Goal: Task Accomplishment & Management: Manage account settings

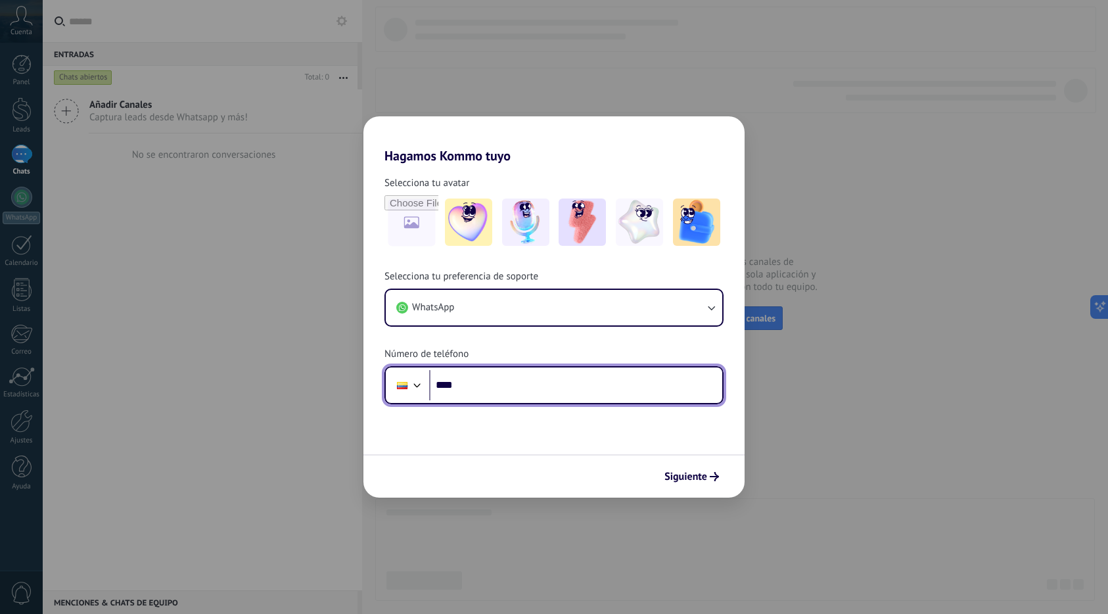
click at [631, 395] on input "****" at bounding box center [575, 385] width 293 height 30
type input "**********"
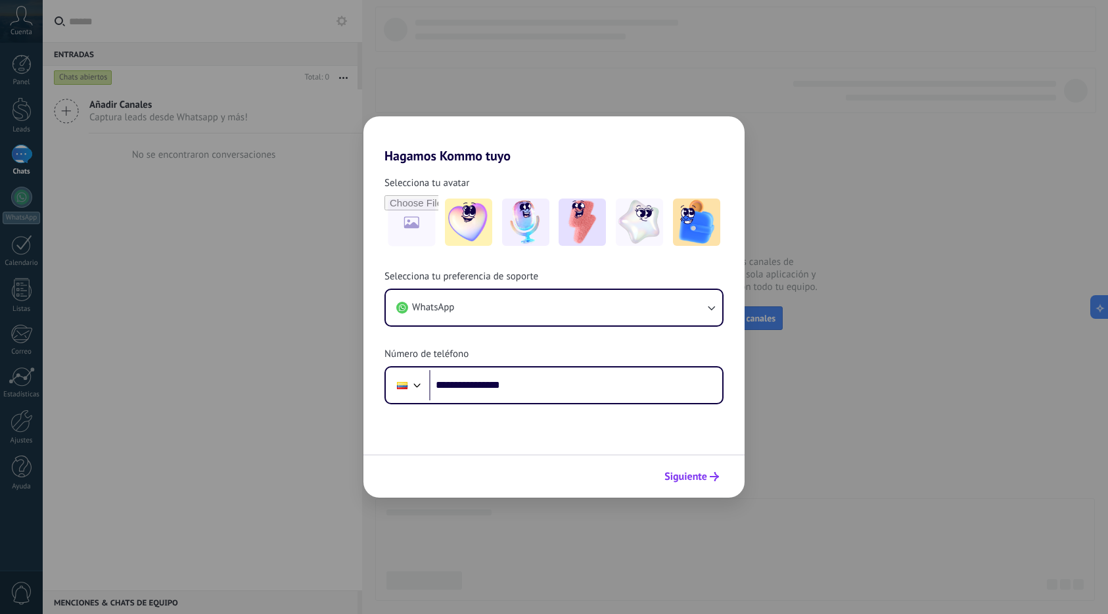
click at [721, 470] on button "Siguiente" at bounding box center [691, 476] width 66 height 22
click at [719, 472] on div at bounding box center [553, 475] width 381 height 43
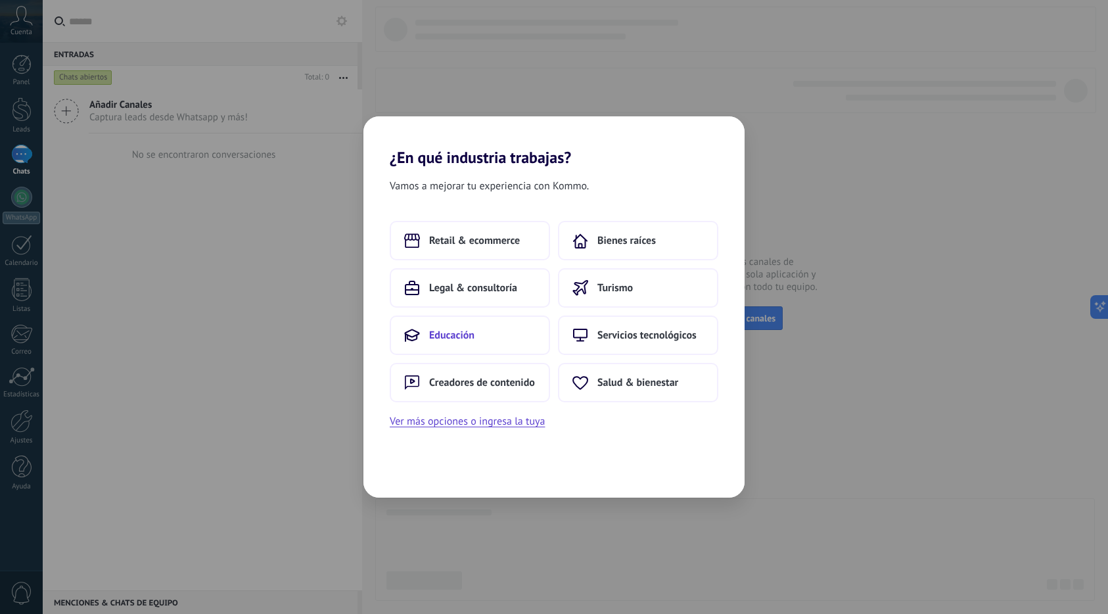
click at [460, 349] on button "Educación" at bounding box center [470, 334] width 160 height 39
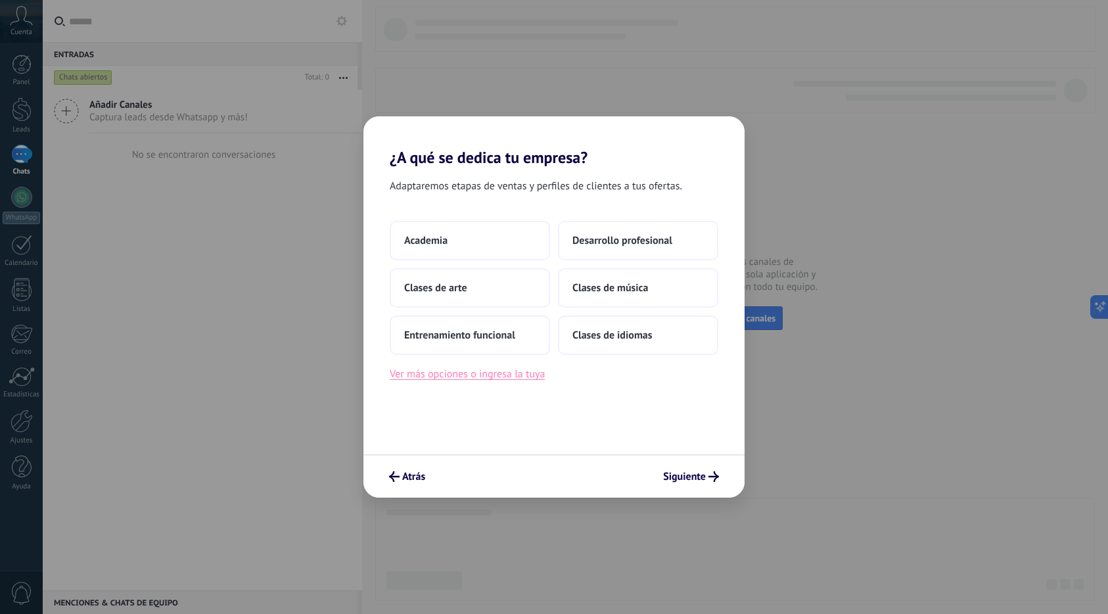
click at [504, 378] on button "Ver más opciones o ingresa la tuya" at bounding box center [467, 373] width 155 height 17
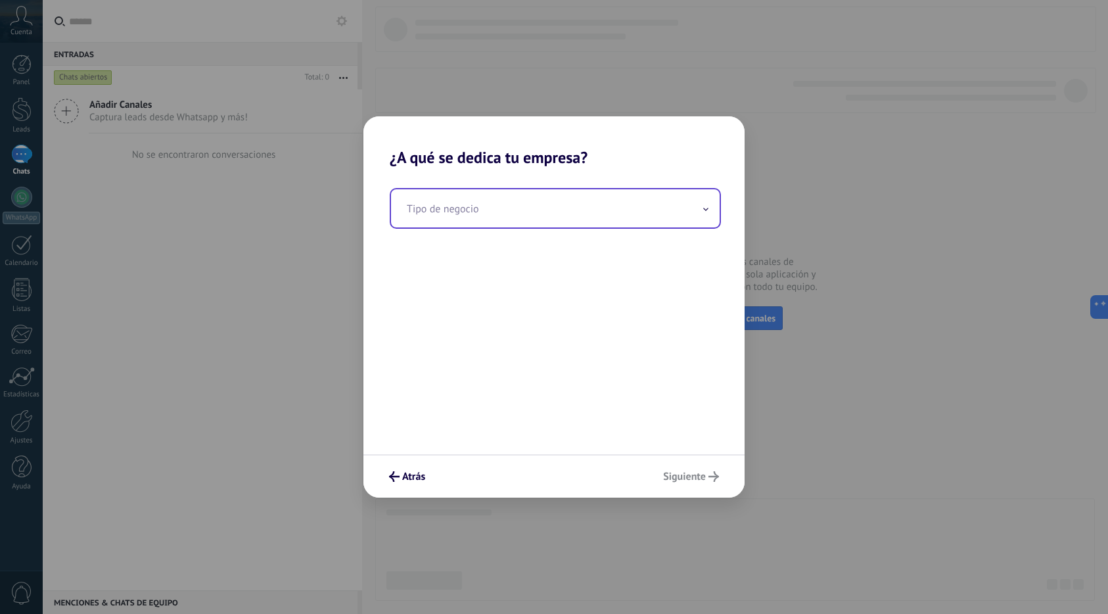
click at [475, 194] on input "text" at bounding box center [555, 208] width 328 height 38
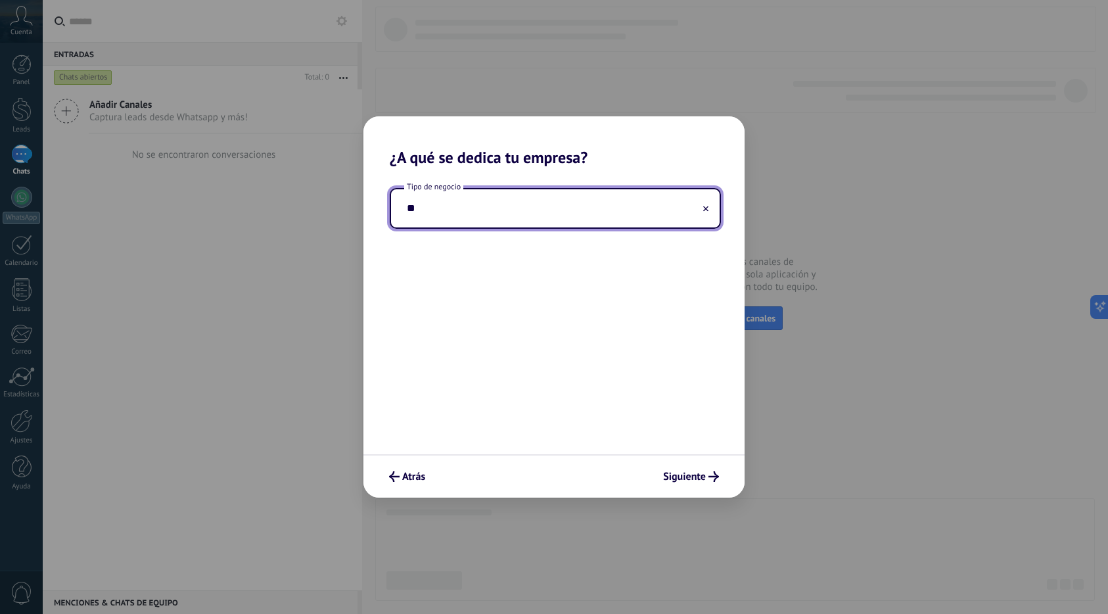
type input "*"
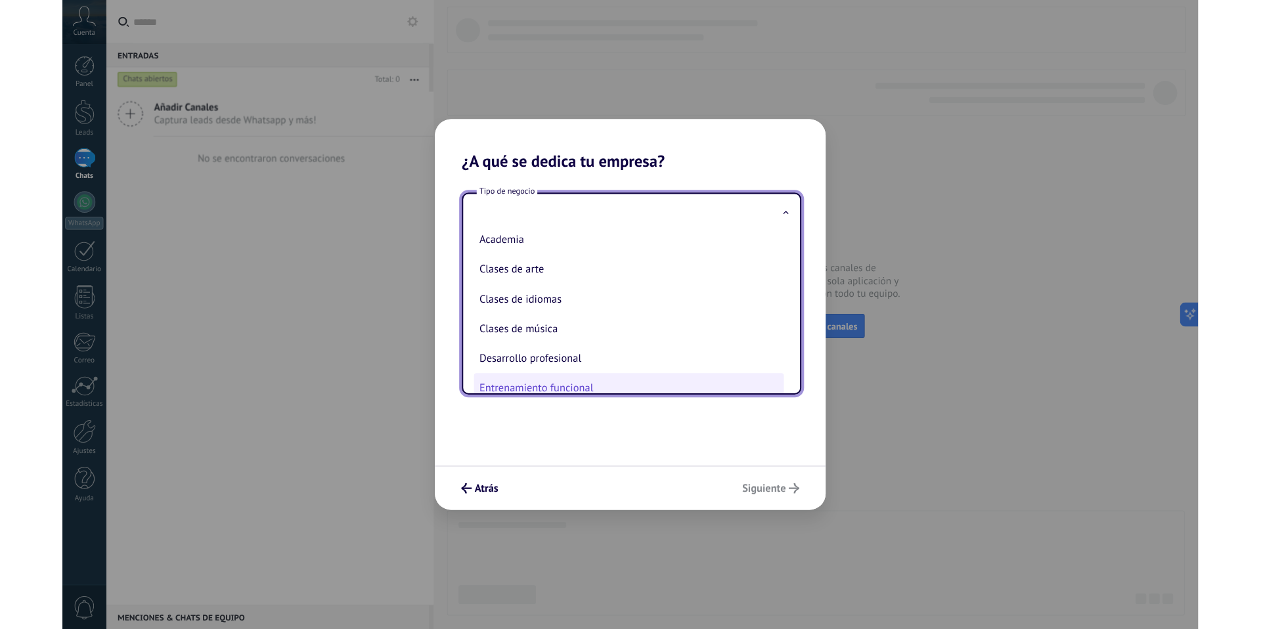
scroll to position [30, 0]
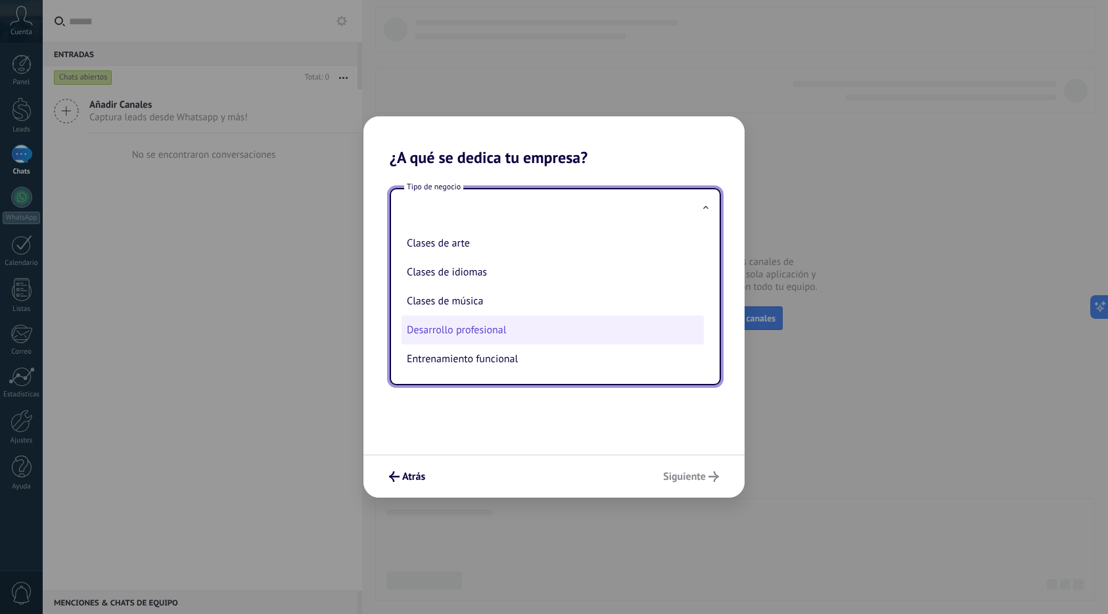
click at [538, 327] on li "Desarrollo profesional" at bounding box center [552, 329] width 302 height 29
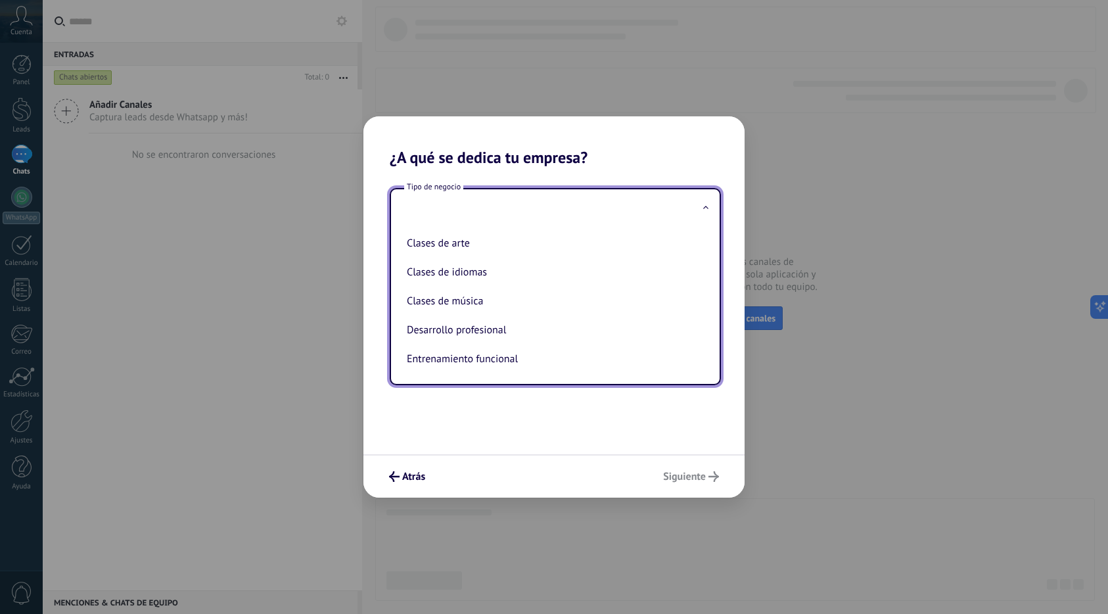
type input "**********"
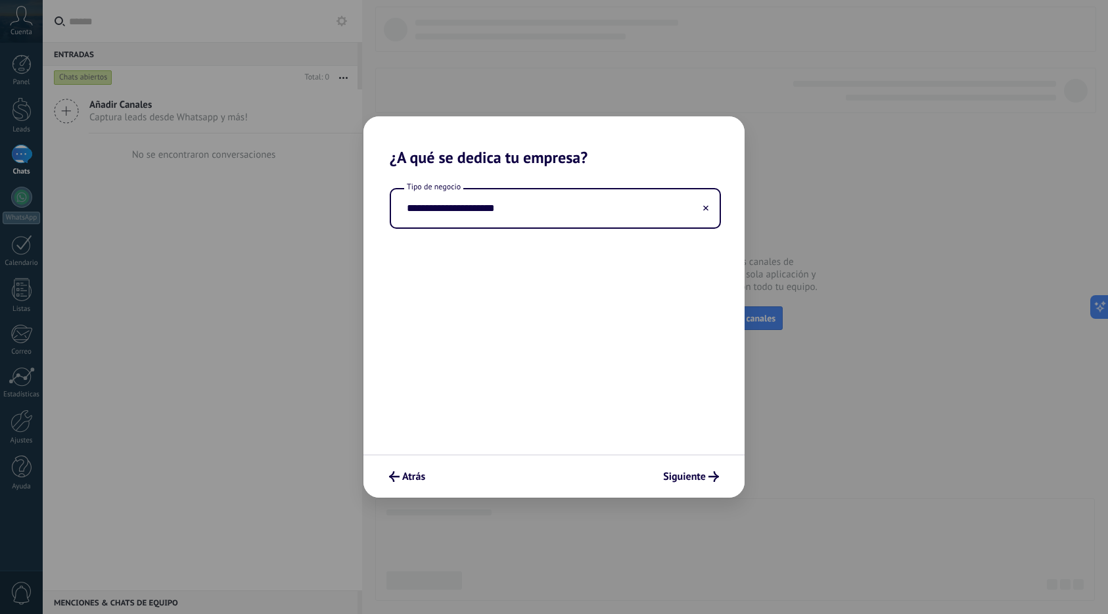
click at [690, 460] on div "Atrás Siguiente" at bounding box center [553, 475] width 381 height 43
click at [686, 472] on span "Siguiente" at bounding box center [684, 476] width 43 height 9
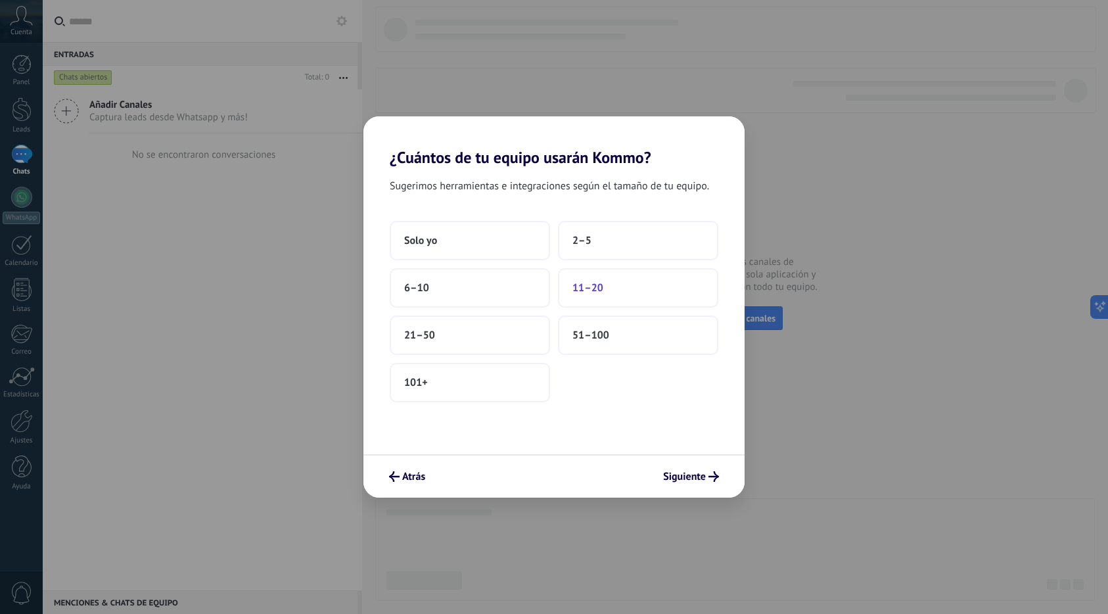
click at [608, 294] on button "11–20" at bounding box center [638, 287] width 160 height 39
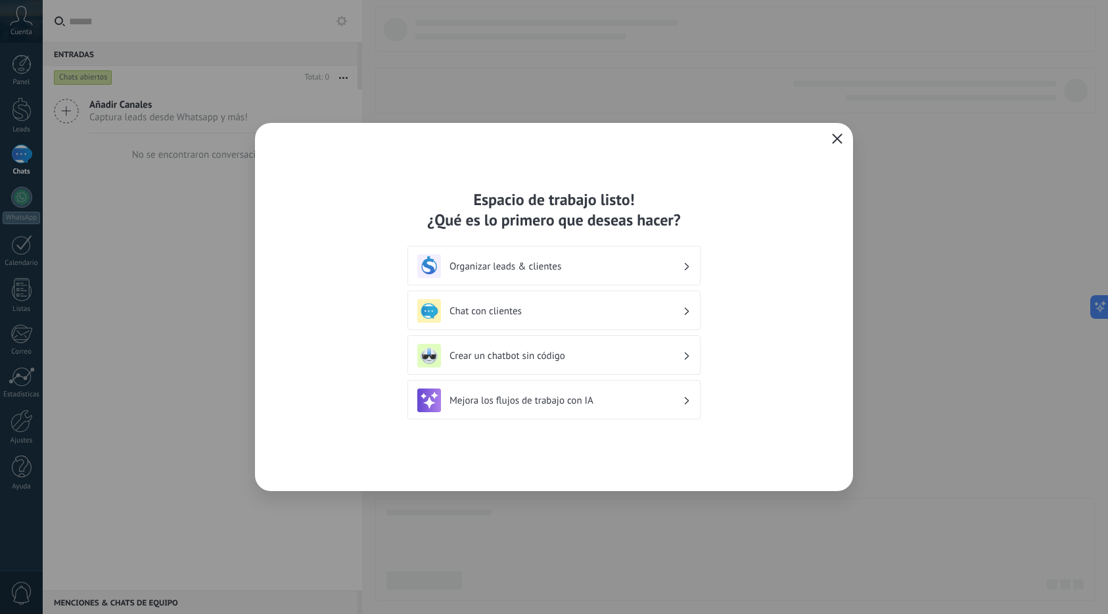
click at [835, 136] on icon "button" at bounding box center [837, 138] width 11 height 11
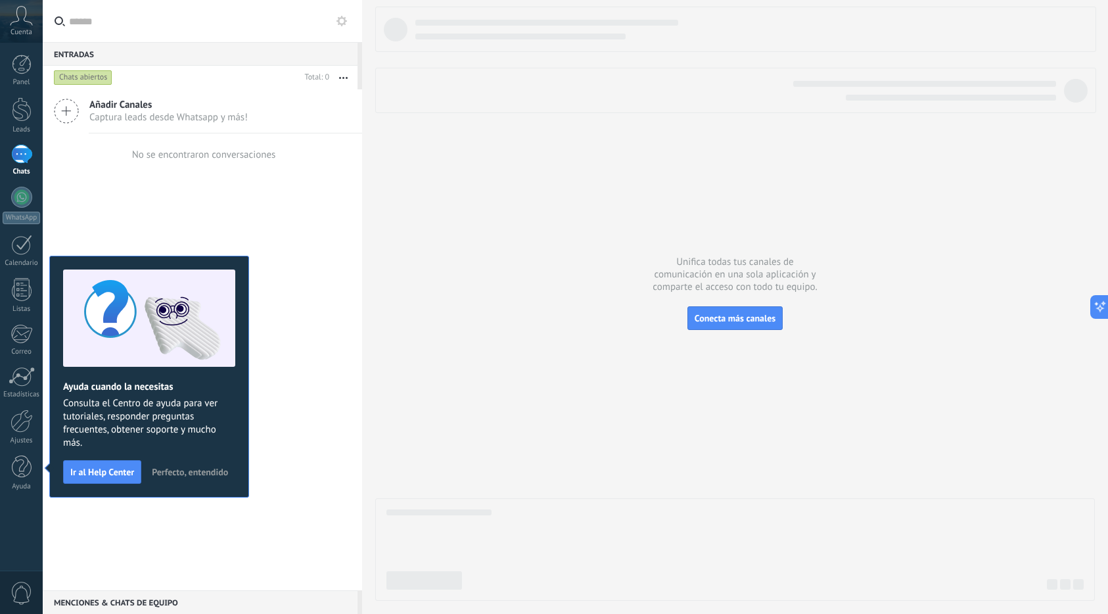
drag, startPoint x: 315, startPoint y: 219, endPoint x: 307, endPoint y: 229, distance: 13.1
click at [314, 218] on div "Añadir Canales Captura leads desde Whatsapp y más! No se encontraron conversaci…" at bounding box center [202, 339] width 319 height 501
click at [185, 464] on button "Perfecto, entendido" at bounding box center [190, 472] width 88 height 20
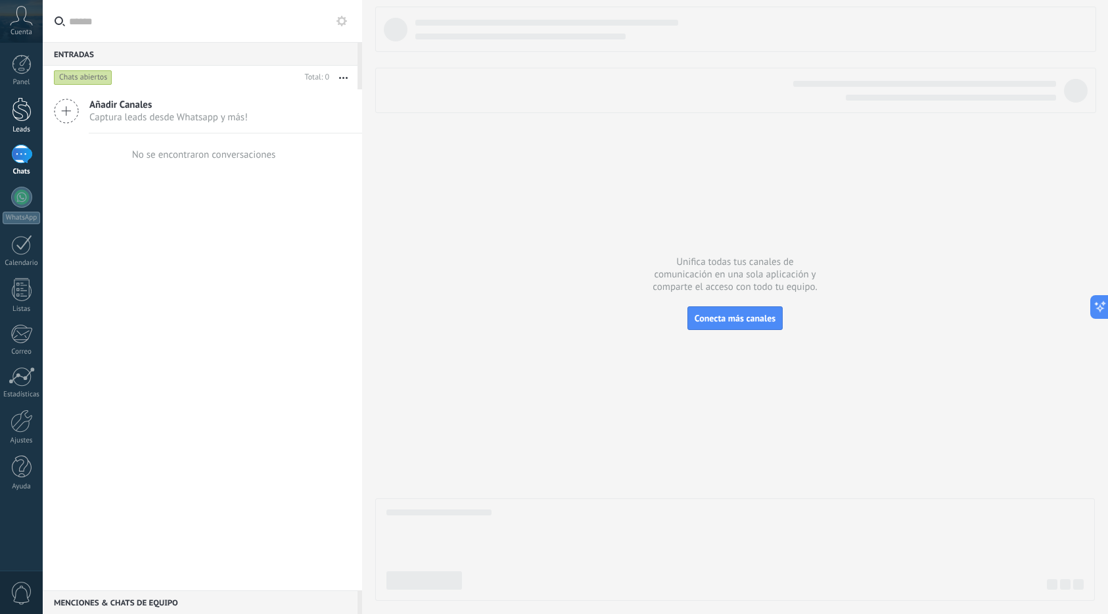
click at [18, 116] on div at bounding box center [22, 109] width 20 height 24
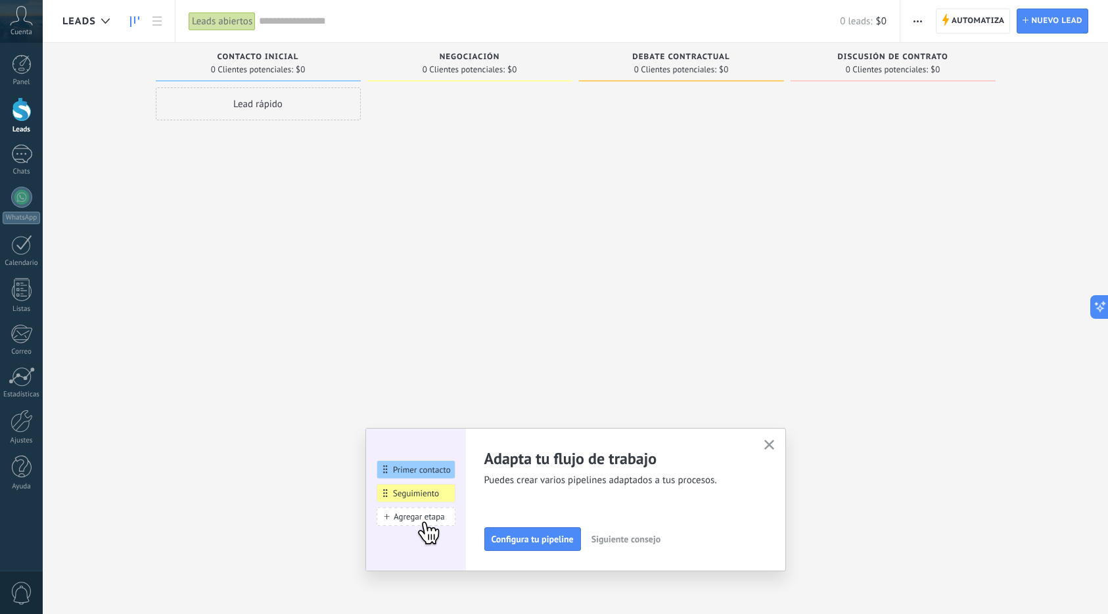
click at [757, 445] on div "Adapta tu flujo de trabajo Puedes crear varios pipelines adaptados a tus proces…" at bounding box center [575, 499] width 420 height 143
click at [765, 443] on icon "button" at bounding box center [769, 444] width 10 height 10
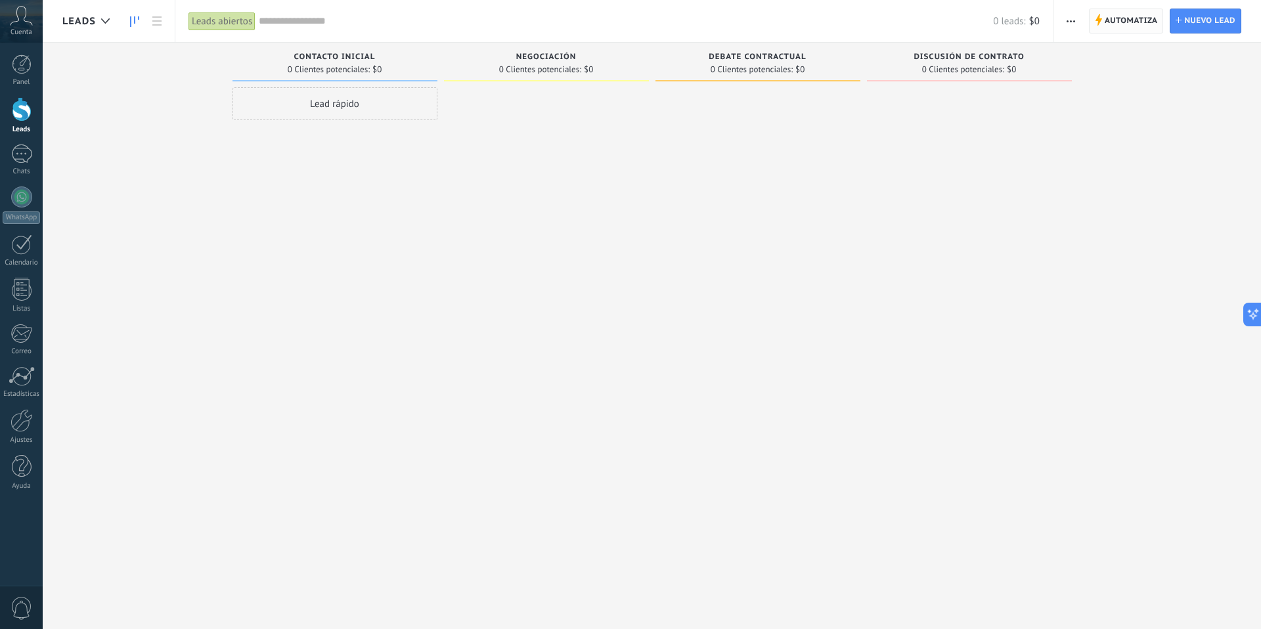
click at [1107, 6] on div "Automatiza Nueva difusión Editar embudo Editar el diseño de la tarjeta Importar…" at bounding box center [1158, 21] width 208 height 42
click at [1107, 16] on span "Automatiza" at bounding box center [1131, 21] width 53 height 24
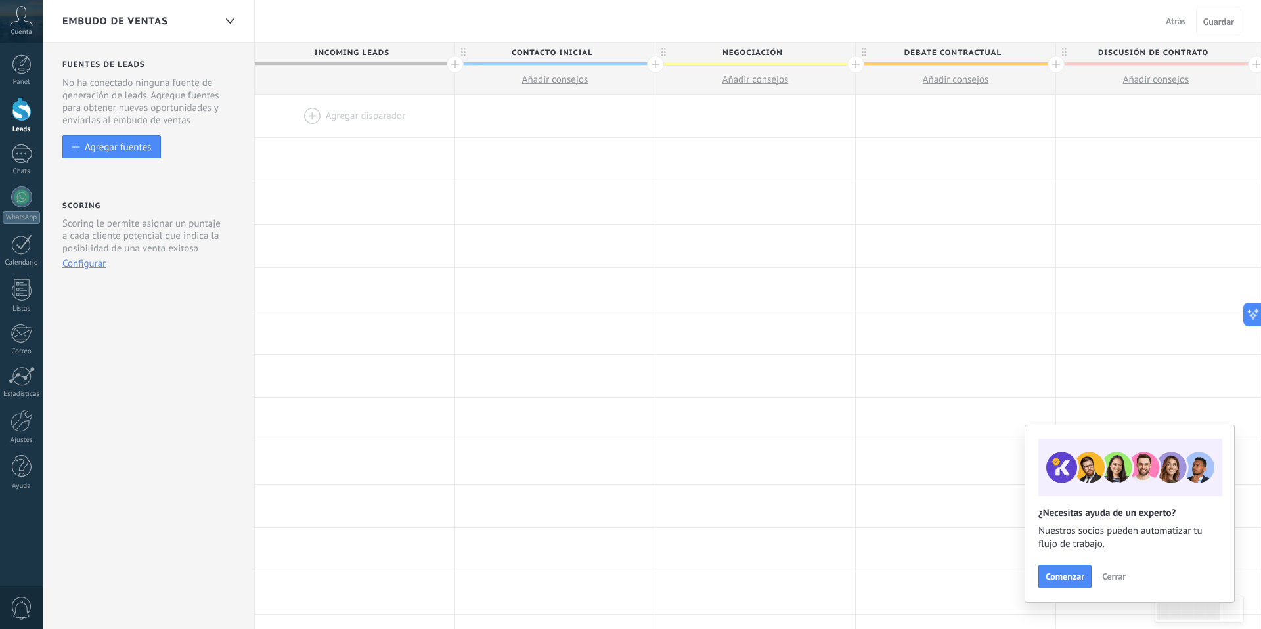
click at [1107, 576] on span "Cerrar" at bounding box center [1114, 576] width 24 height 9
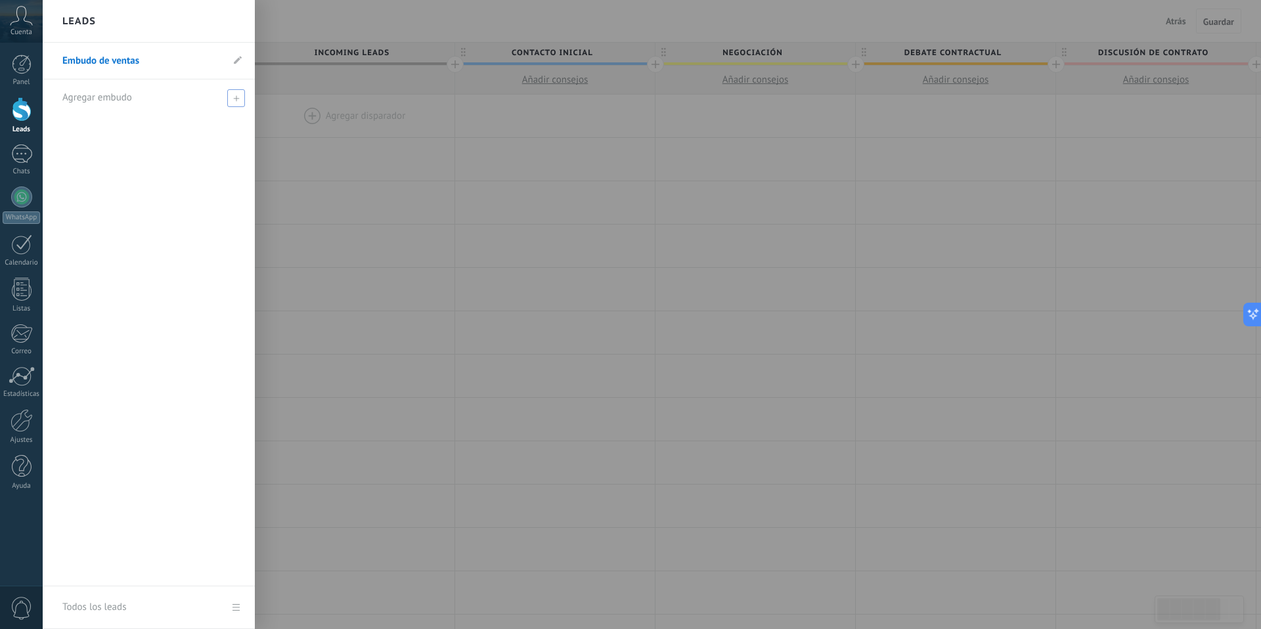
click at [227, 91] on span at bounding box center [236, 98] width 18 height 18
click at [190, 99] on input "text" at bounding box center [143, 97] width 162 height 21
click at [224, 63] on li "Embudo de ventas" at bounding box center [149, 61] width 212 height 37
click at [234, 63] on icon at bounding box center [238, 60] width 8 height 8
click at [221, 68] on input "**********" at bounding box center [142, 61] width 160 height 21
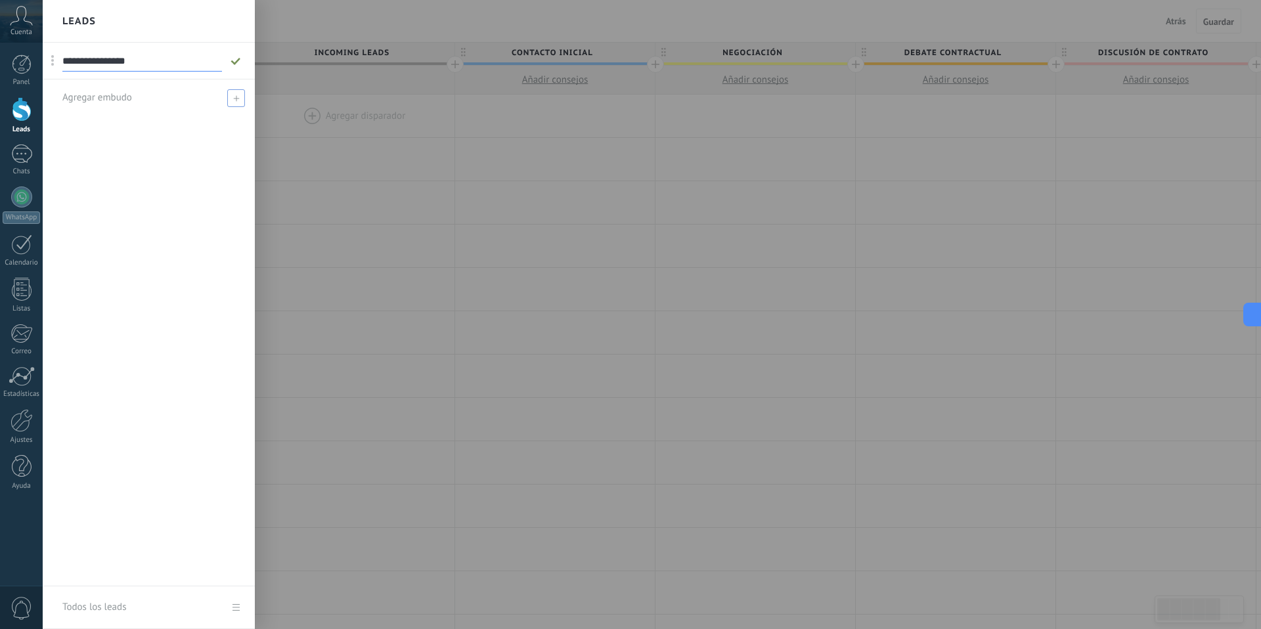
click at [184, 65] on input "**********" at bounding box center [142, 61] width 160 height 21
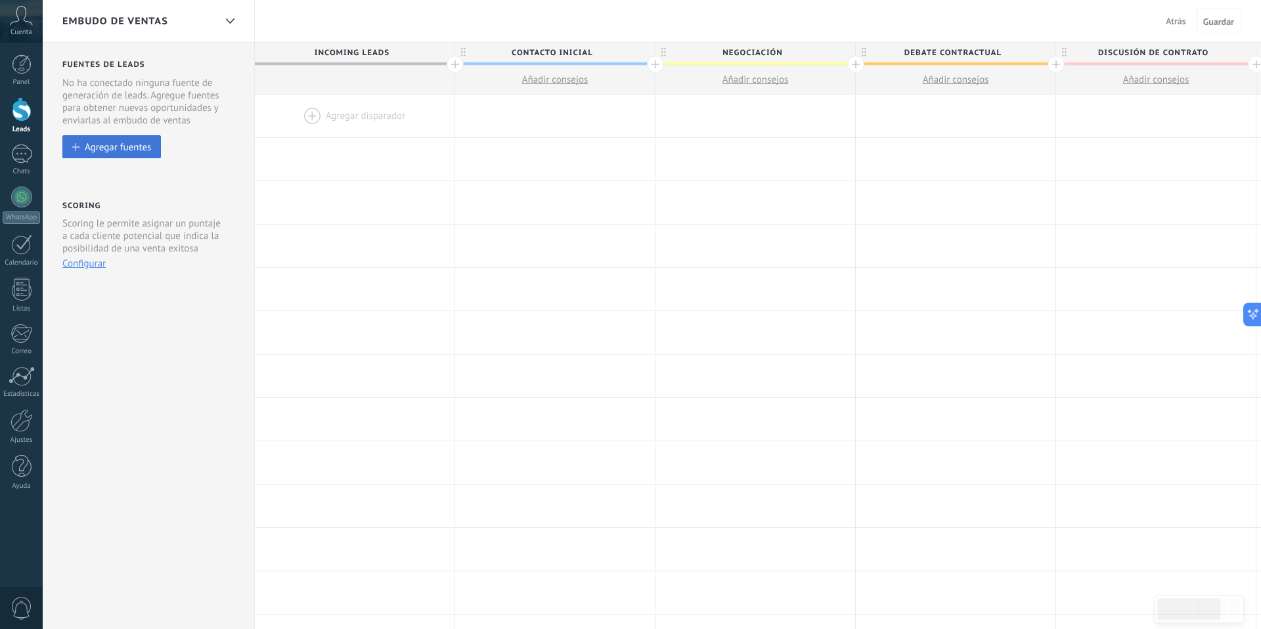
click at [135, 147] on div "Agregar fuentes" at bounding box center [118, 146] width 66 height 11
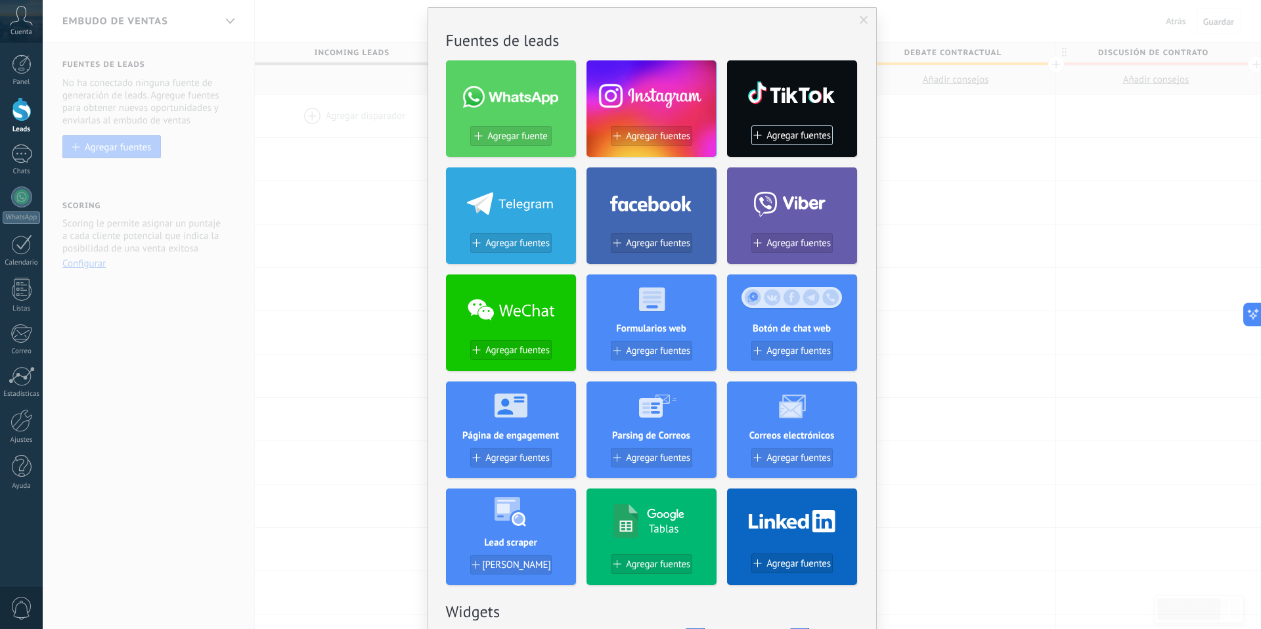
scroll to position [51, 0]
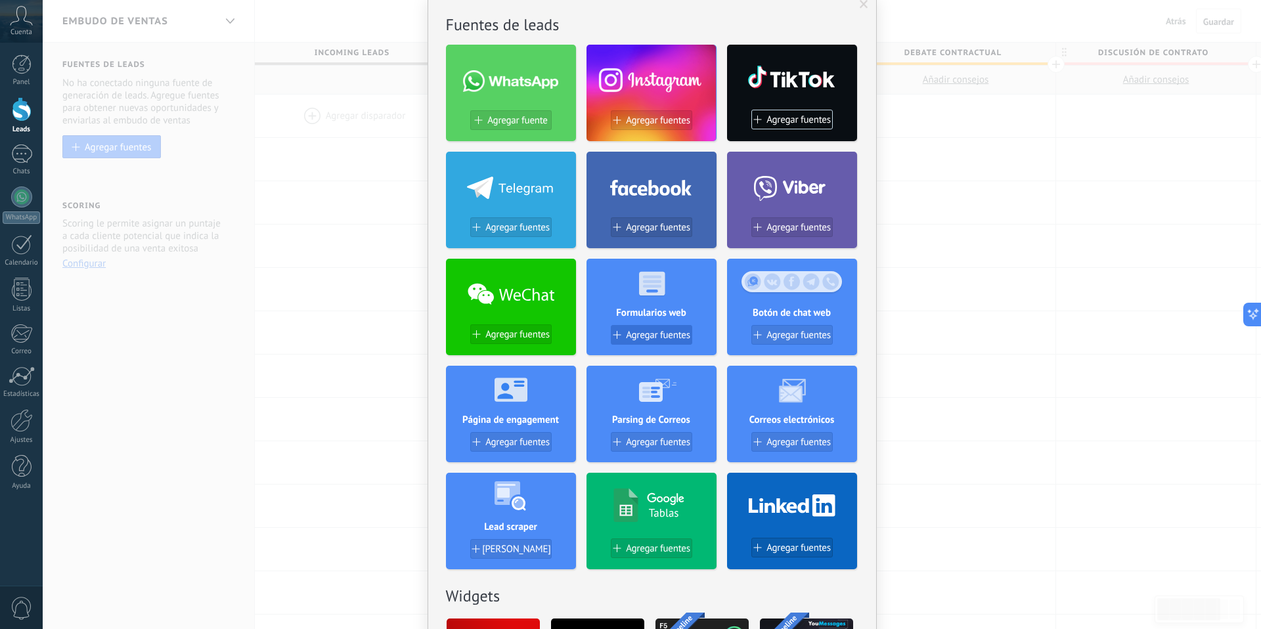
click at [663, 335] on span "Agregar fuentes" at bounding box center [658, 335] width 64 height 11
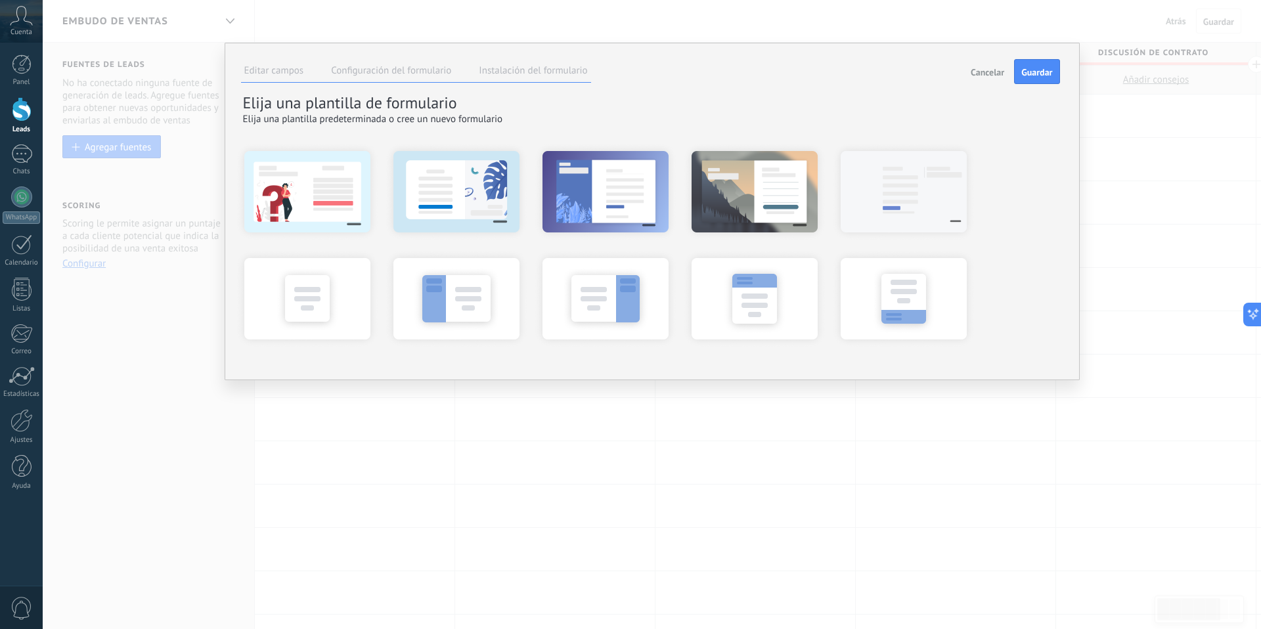
click at [438, 74] on label "Configuración del formulario" at bounding box center [391, 70] width 120 height 12
click at [496, 72] on label "Instalación del formulario" at bounding box center [533, 70] width 108 height 12
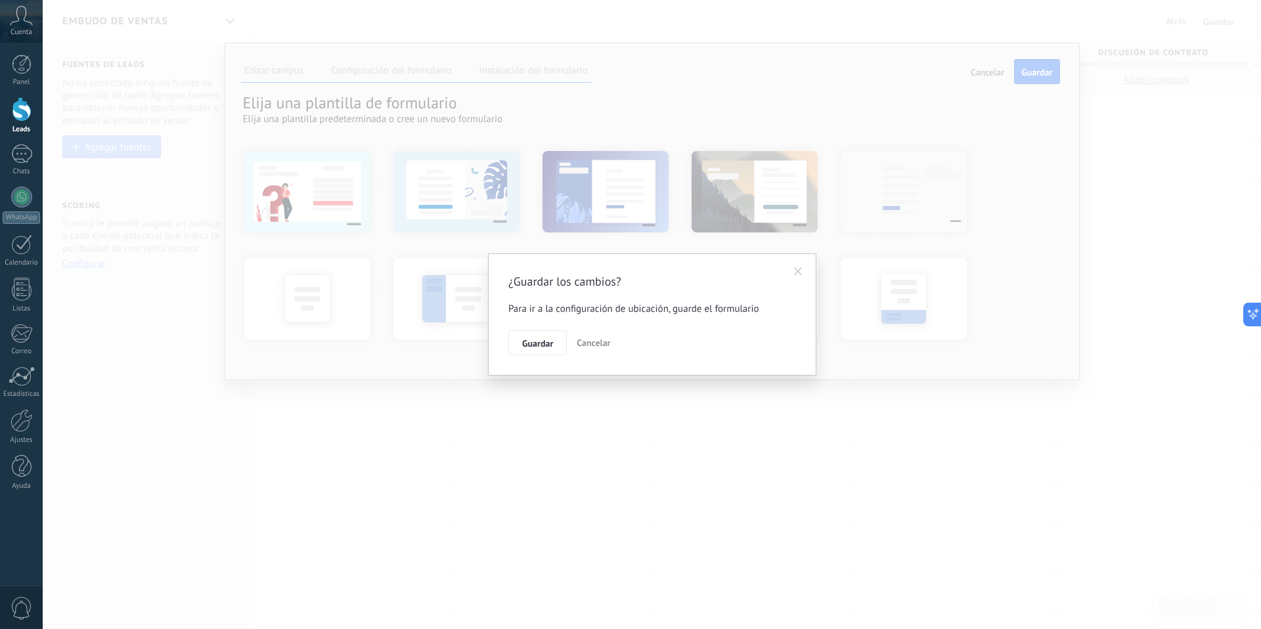
click at [601, 346] on span "Cancelar" at bounding box center [594, 343] width 34 height 12
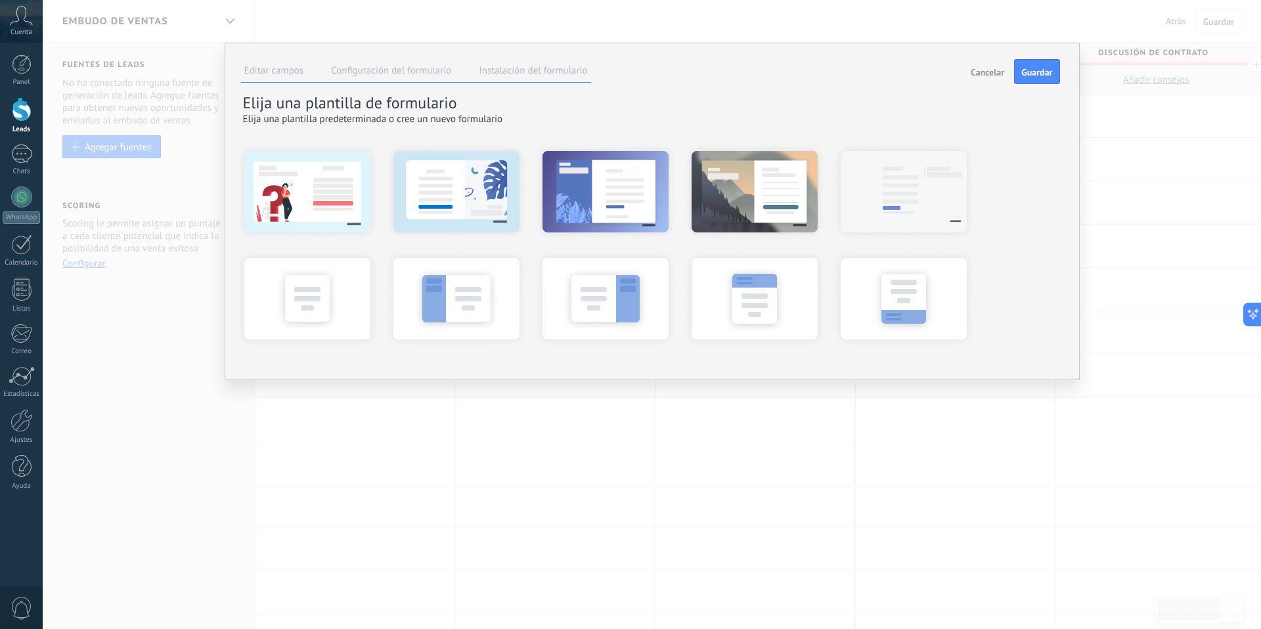
click at [284, 70] on label "Editar campos" at bounding box center [274, 70] width 60 height 12
click at [313, 186] on div at bounding box center [307, 191] width 145 height 99
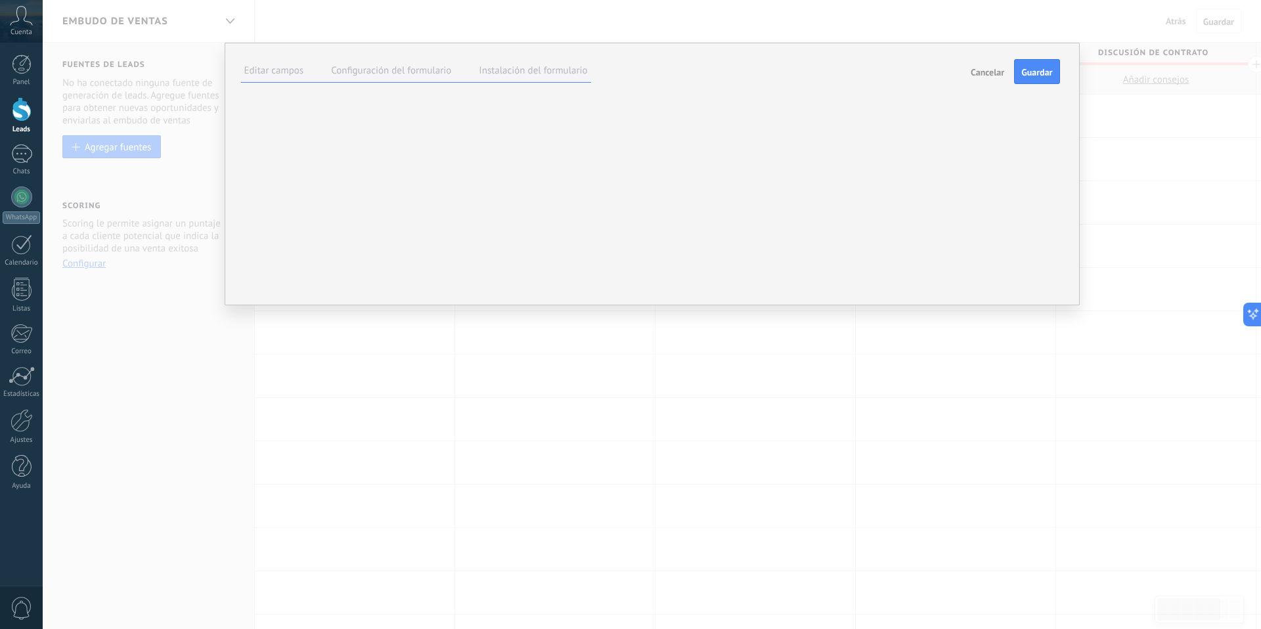
scroll to position [12, 0]
click at [0, 0] on div "Contactos" at bounding box center [0, 0] width 0 height 0
click at [0, 0] on div "Leads Nombre del lead Presupuesto Nota" at bounding box center [0, 0] width 0 height 0
click at [0, 0] on div "Leads" at bounding box center [0, 0] width 0 height 0
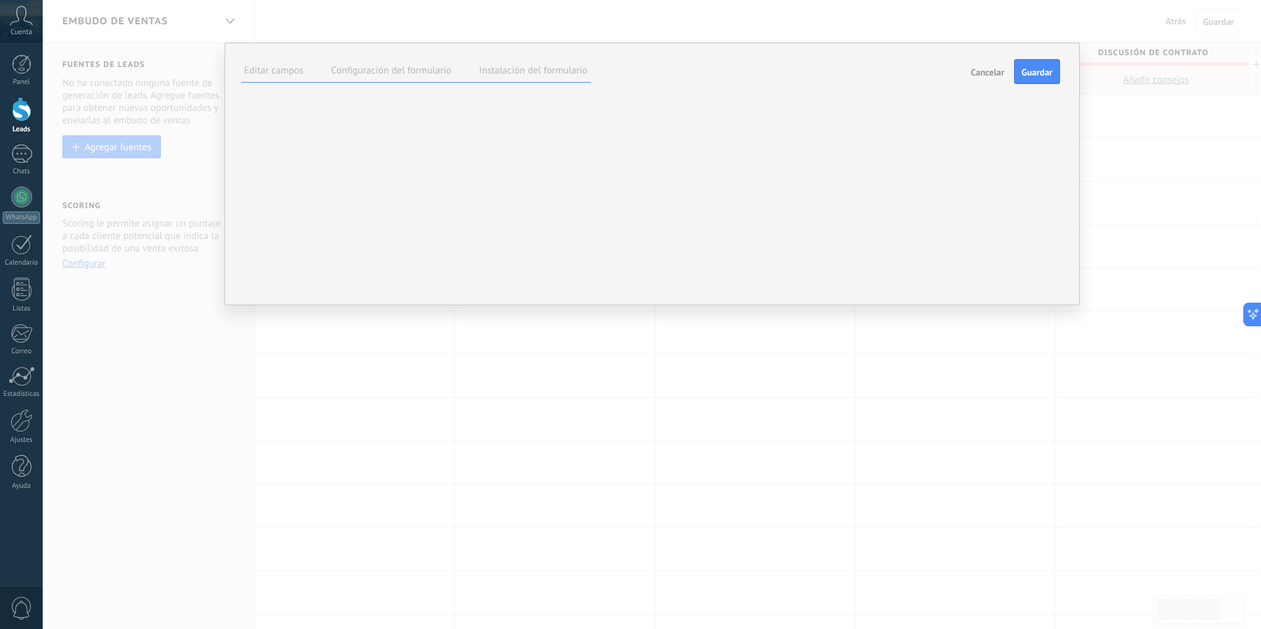
click at [985, 68] on span "Cancelar" at bounding box center [988, 72] width 34 height 9
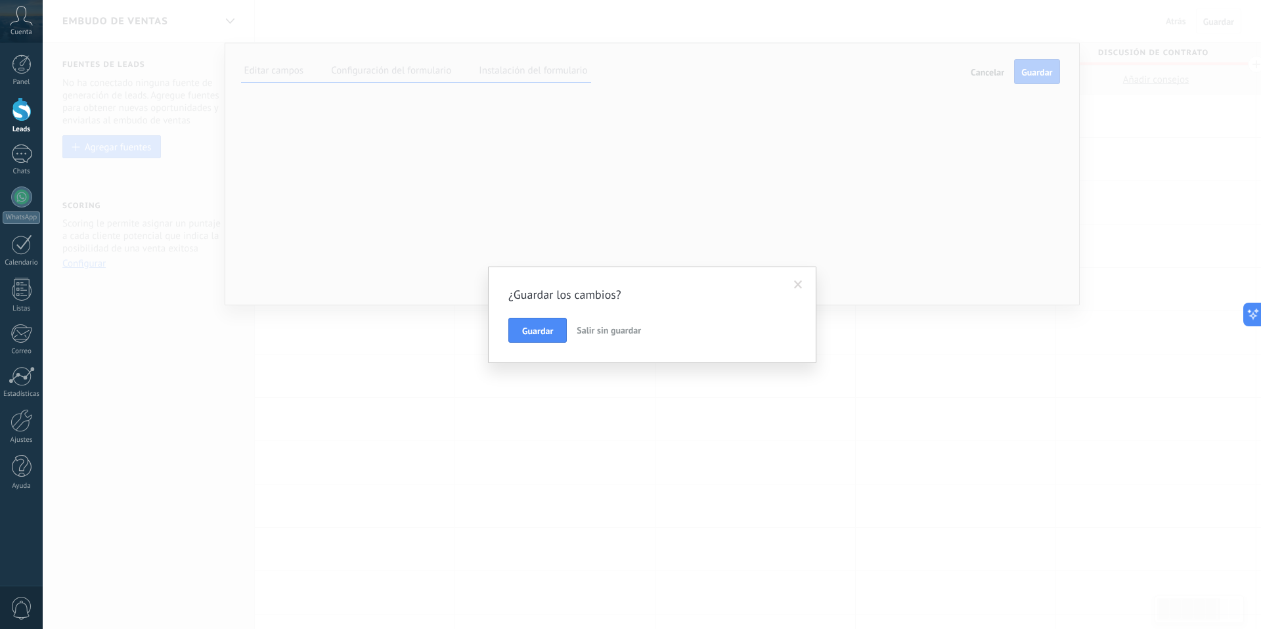
click at [629, 337] on button "Salir sin guardar" at bounding box center [609, 330] width 75 height 25
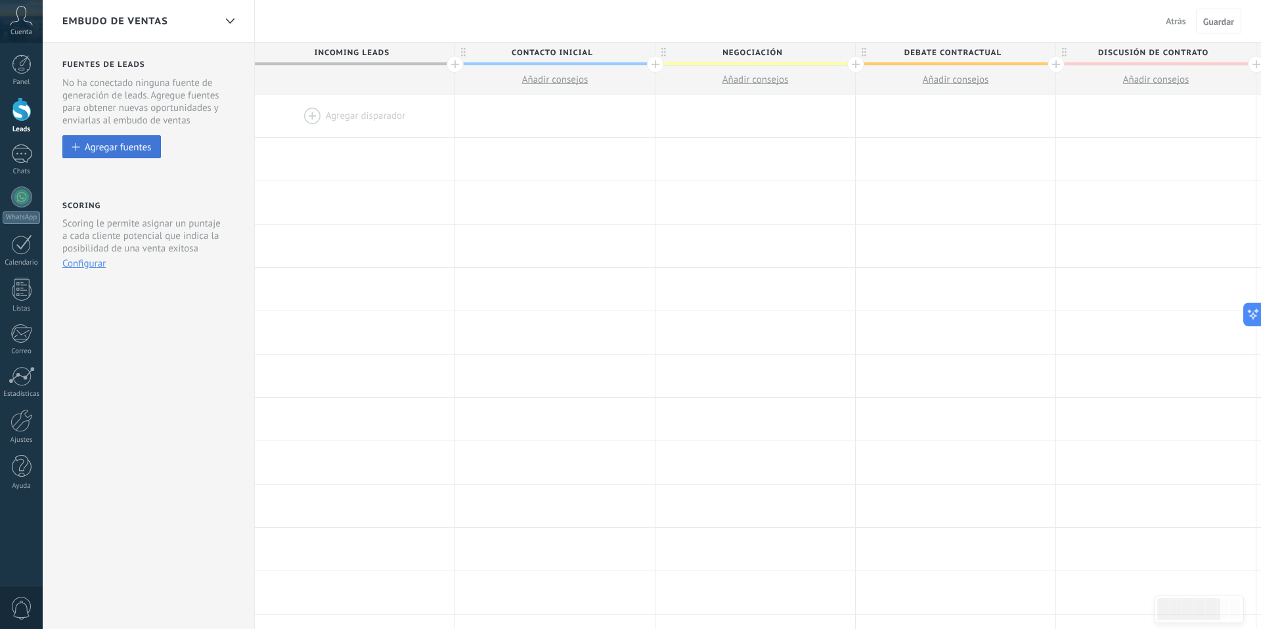
click at [129, 152] on div "Agregar fuentes" at bounding box center [118, 146] width 66 height 11
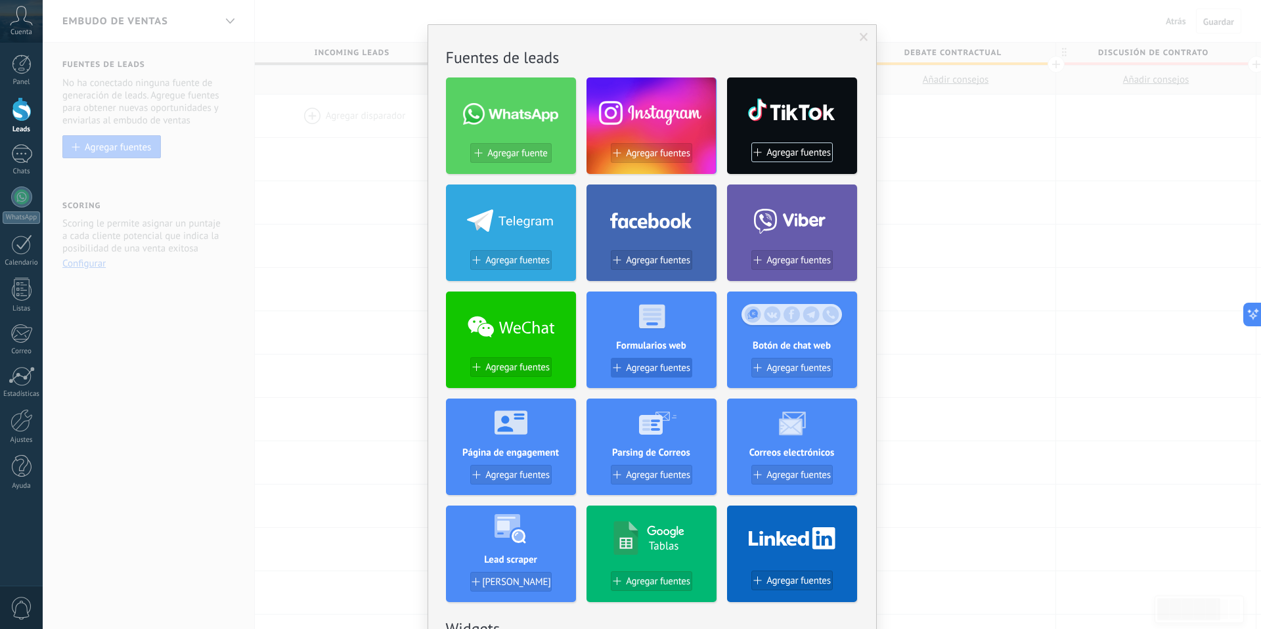
scroll to position [62, 0]
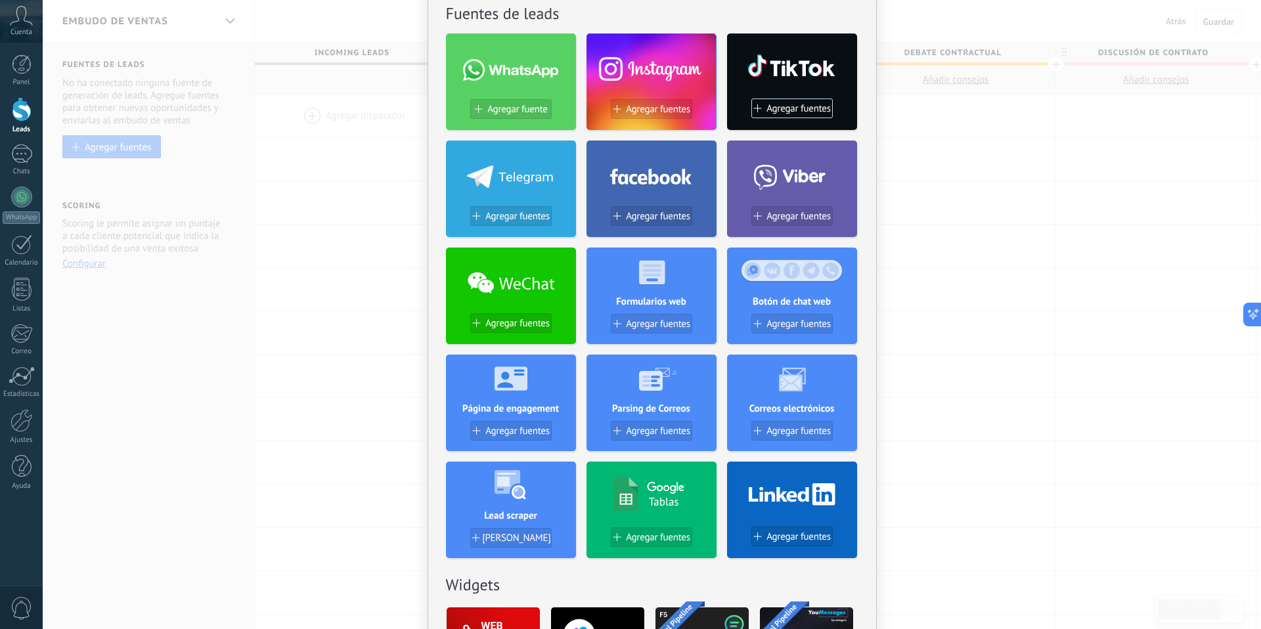
click at [660, 336] on div "Agregar fuentes" at bounding box center [652, 329] width 130 height 30
click at [661, 331] on button "Agregar fuentes" at bounding box center [651, 324] width 81 height 20
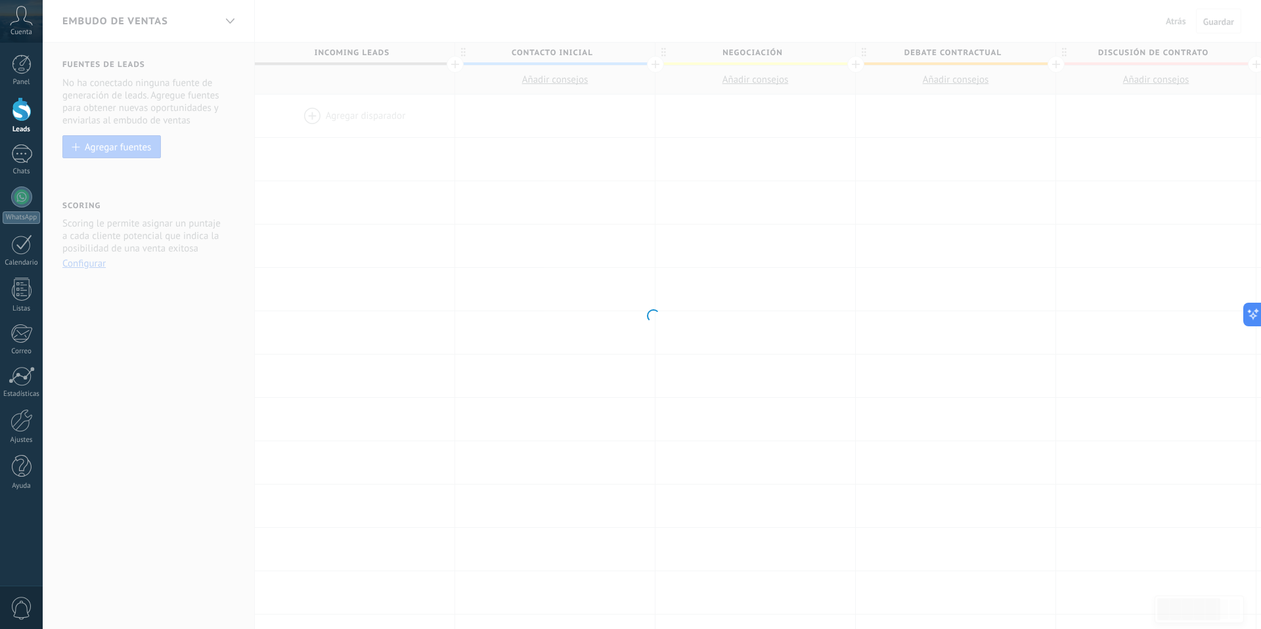
scroll to position [0, 0]
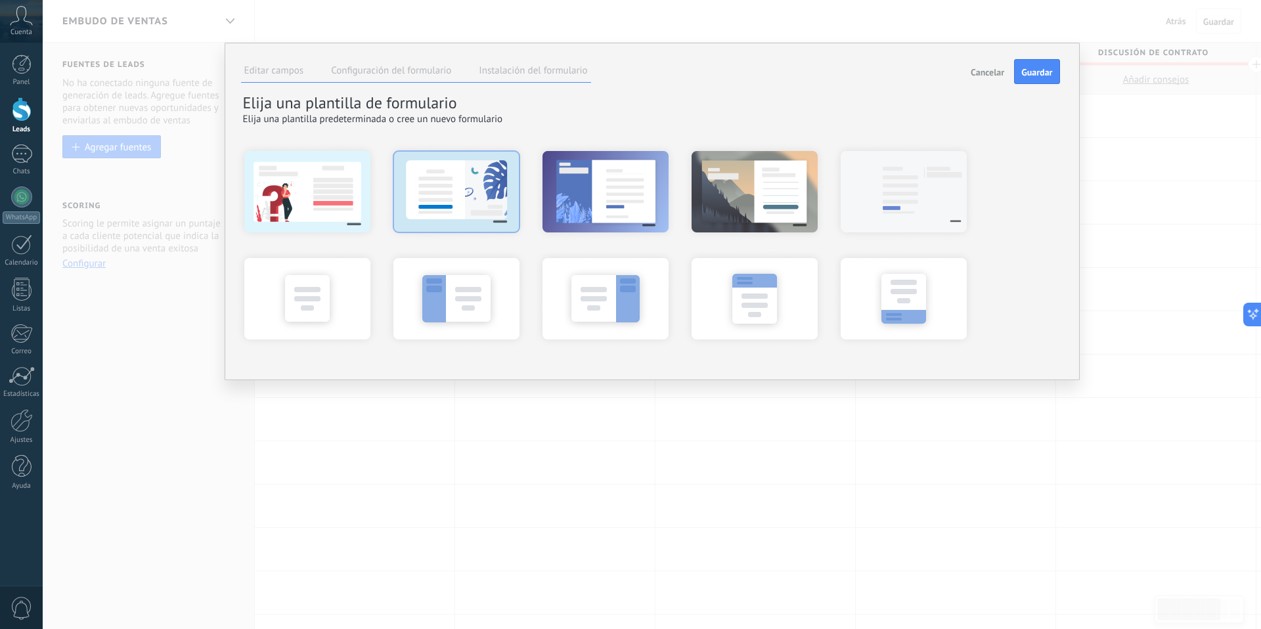
click at [502, 202] on div at bounding box center [456, 191] width 145 height 99
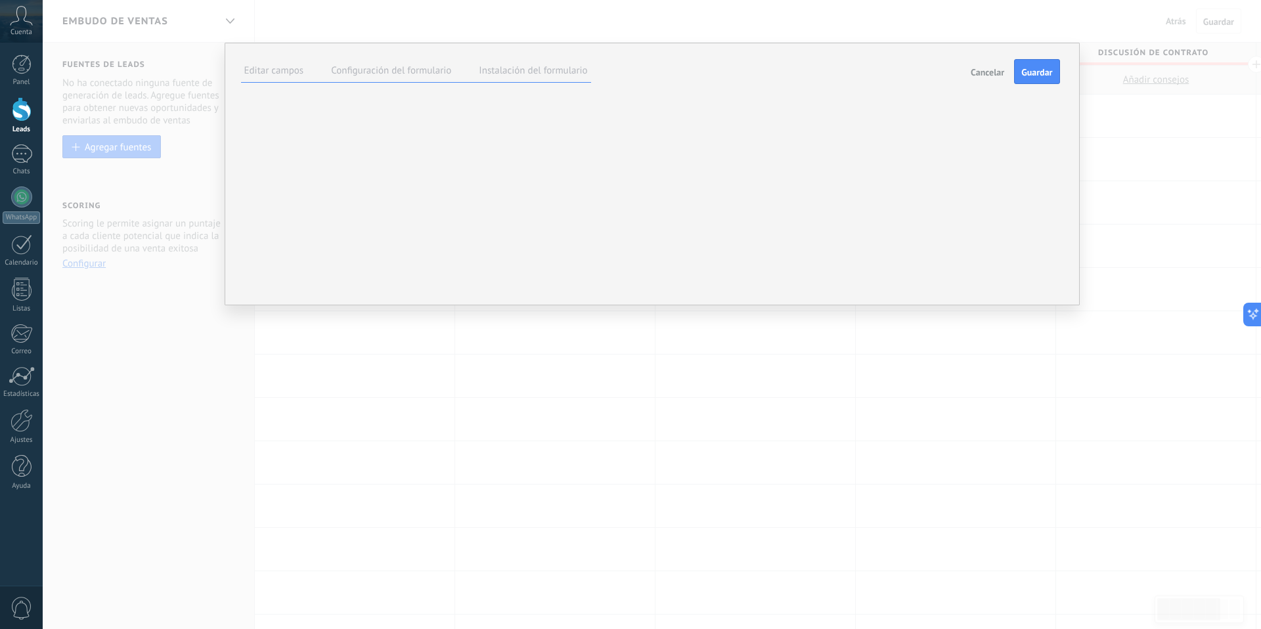
scroll to position [12, 0]
click at [0, 0] on div "****** Hecho B I U Tamaño: ** px 13px 14px 15px 16px 18px 19px 20px 22px 24px 2…" at bounding box center [0, 0] width 0 height 0
click at [1025, 70] on span "Guardar" at bounding box center [1036, 72] width 31 height 9
click at [947, 74] on div "Editar [PERSON_NAME] Configuración del formulario Instalación del formulario Ca…" at bounding box center [650, 72] width 819 height 24
click at [995, 72] on span "Cancelar" at bounding box center [988, 72] width 34 height 9
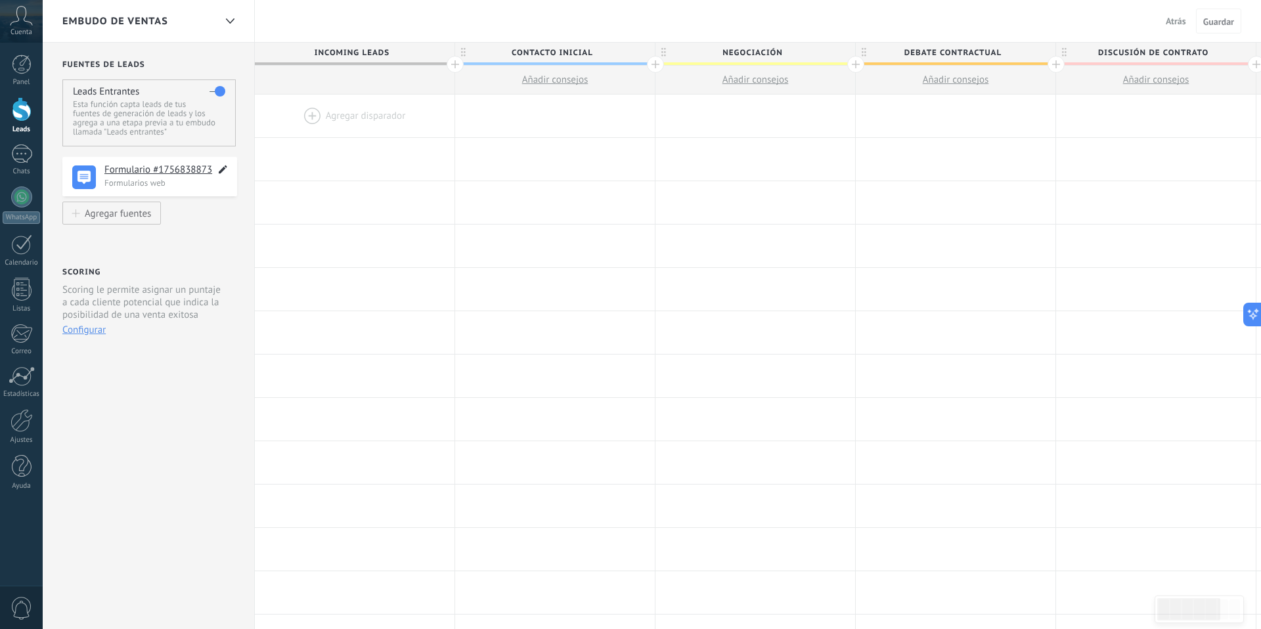
click at [221, 169] on icon at bounding box center [222, 170] width 15 height 16
type textarea "**********"
click at [142, 206] on button "Agregar fuentes" at bounding box center [111, 213] width 99 height 23
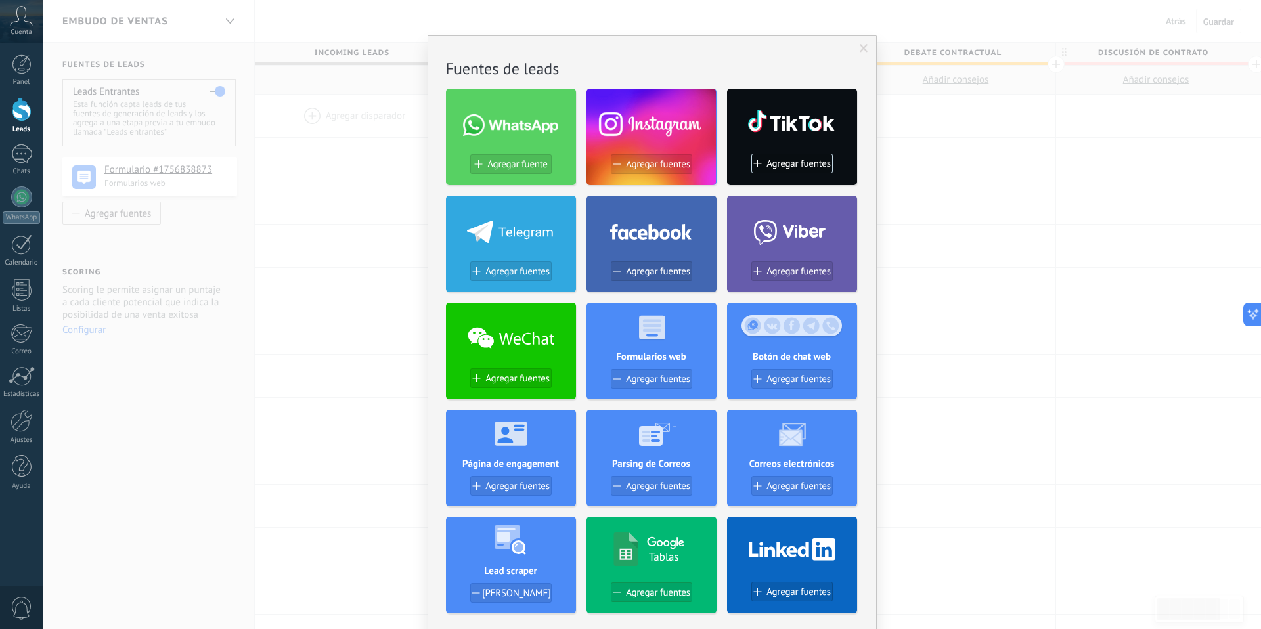
scroll to position [0, 0]
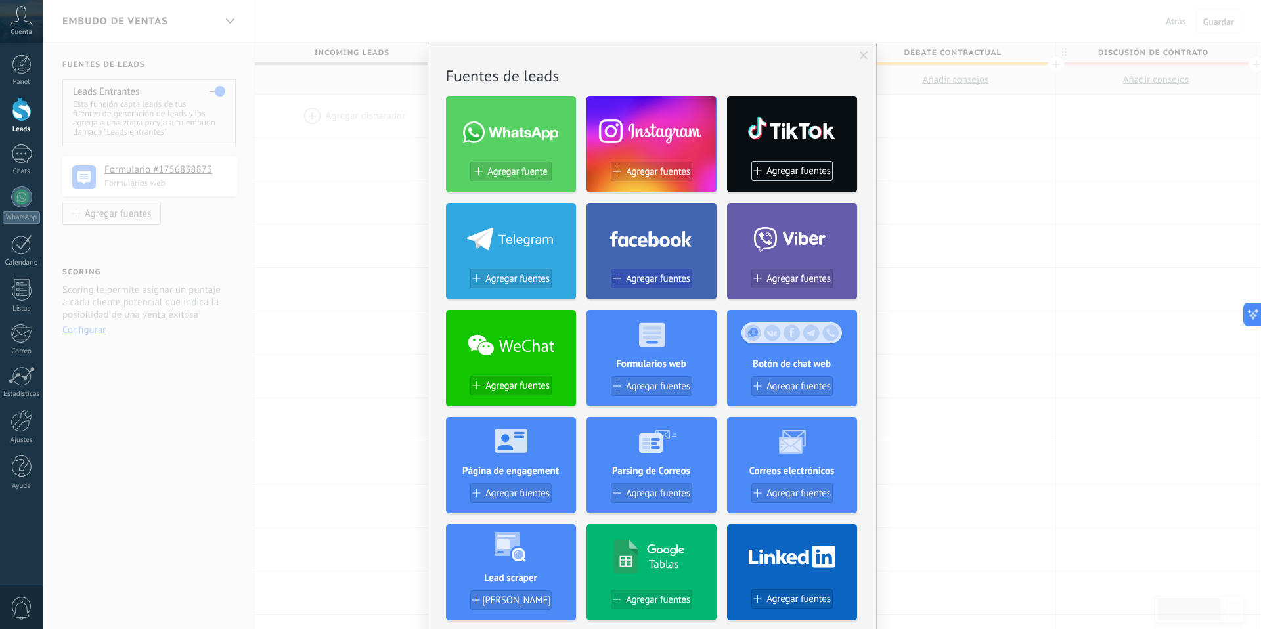
click at [650, 288] on button "Agregar fuentes" at bounding box center [651, 279] width 81 height 20
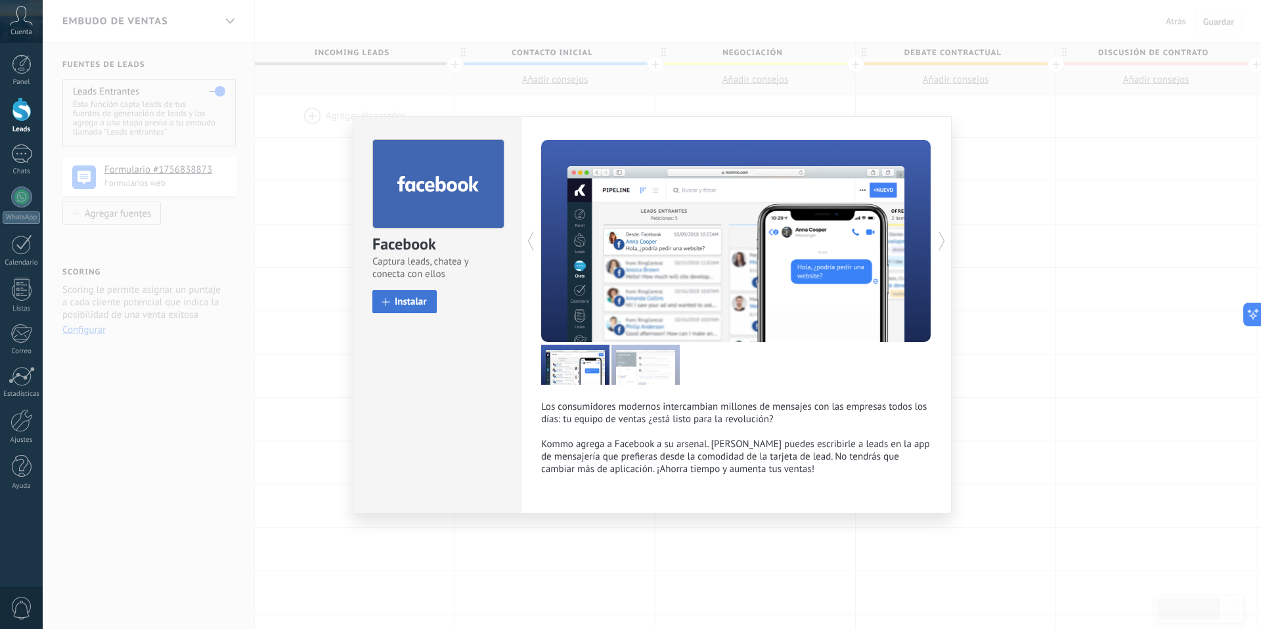
click at [424, 305] on span "Instalar" at bounding box center [411, 302] width 32 height 10
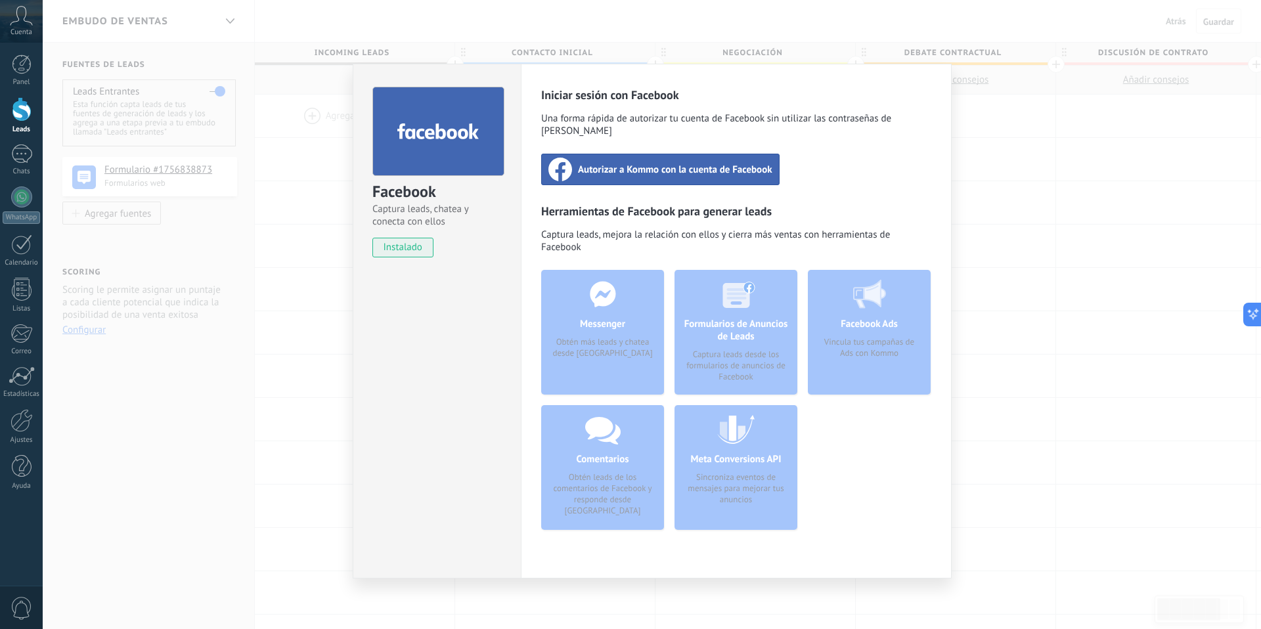
click at [719, 166] on div "Autorizar a Kommo con la cuenta de Facebook" at bounding box center [660, 170] width 238 height 32
